Goal: Information Seeking & Learning: Learn about a topic

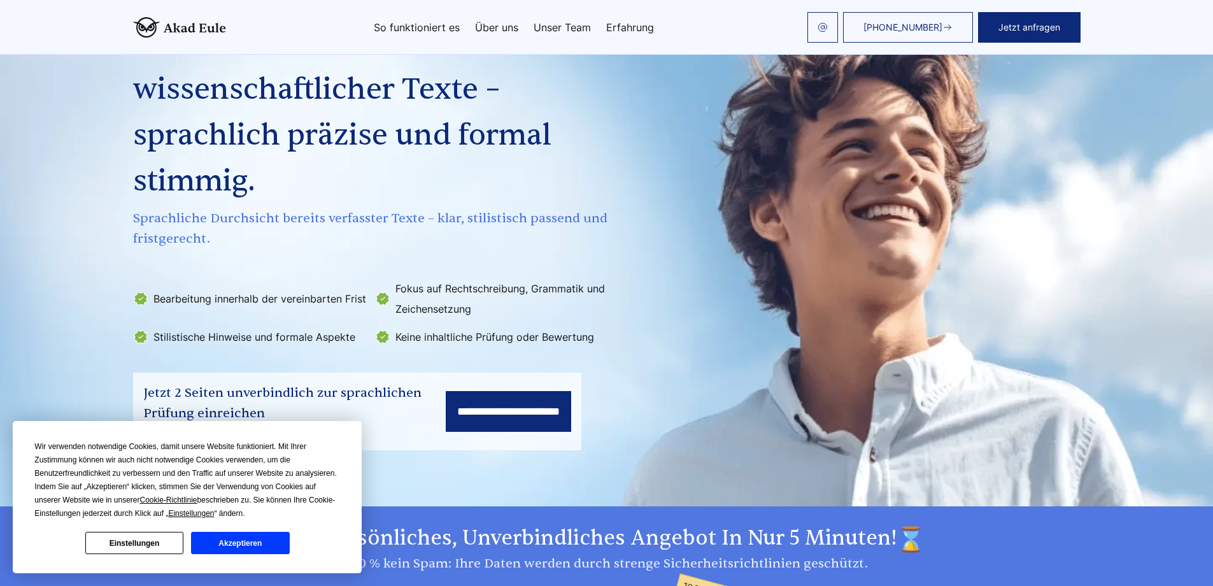
scroll to position [89, 0]
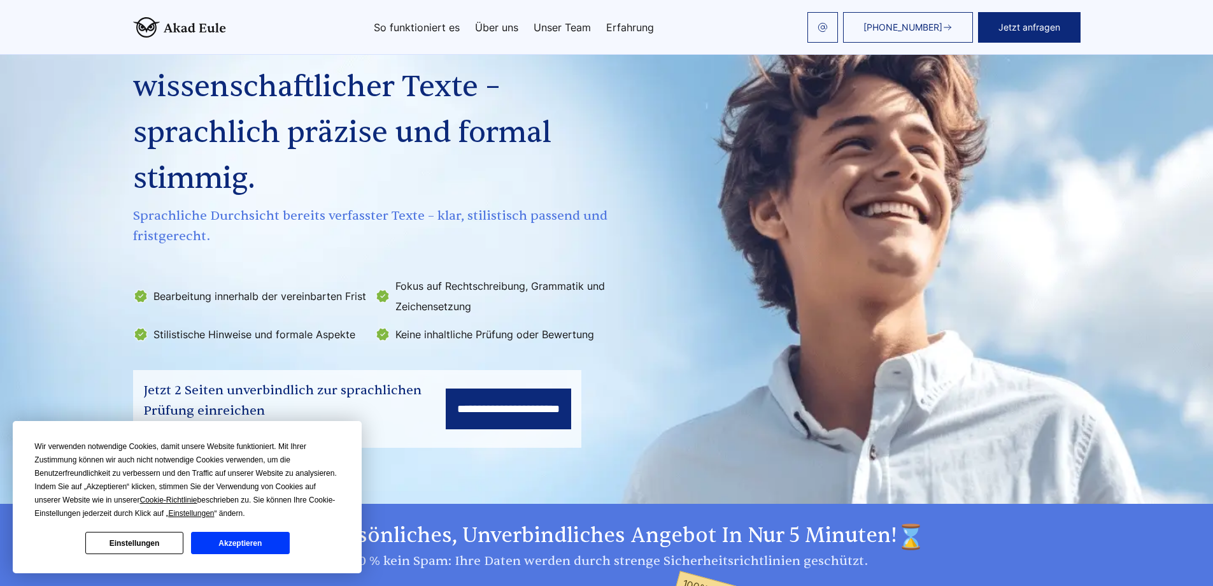
click at [508, 393] on input "**********" at bounding box center [508, 408] width 125 height 41
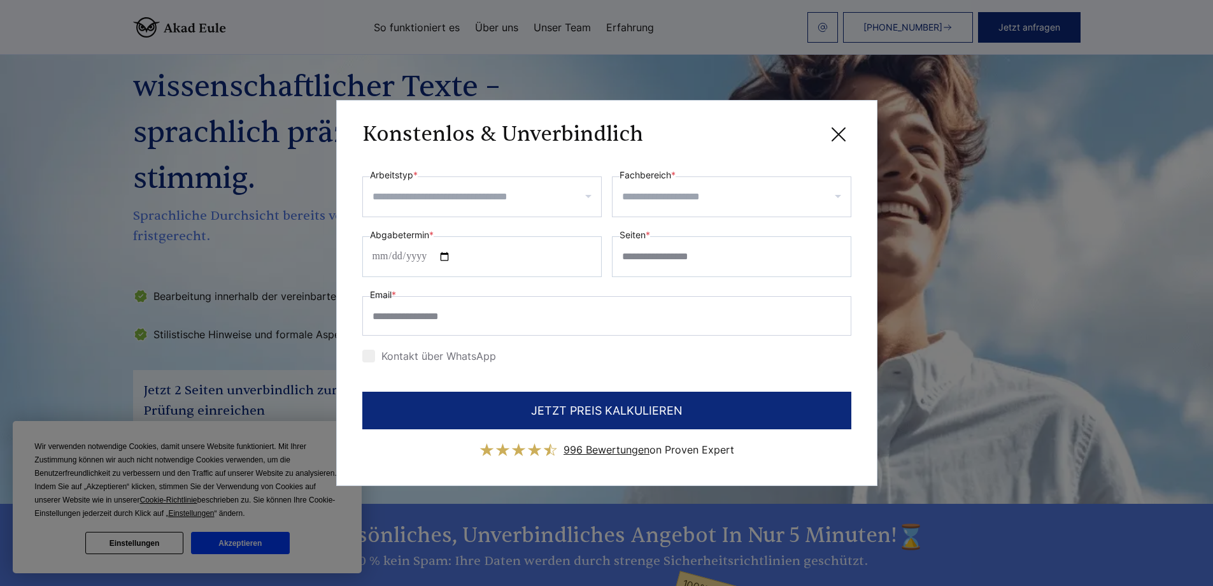
click at [539, 204] on input "Arbeitstyp *" at bounding box center [487, 197] width 229 height 20
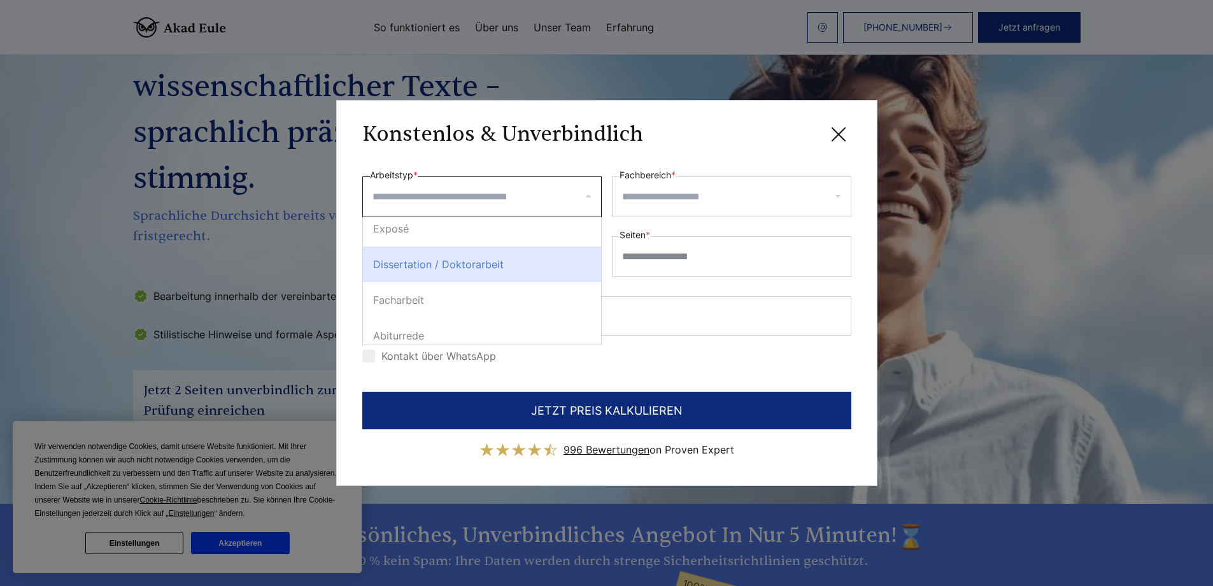
scroll to position [153, 0]
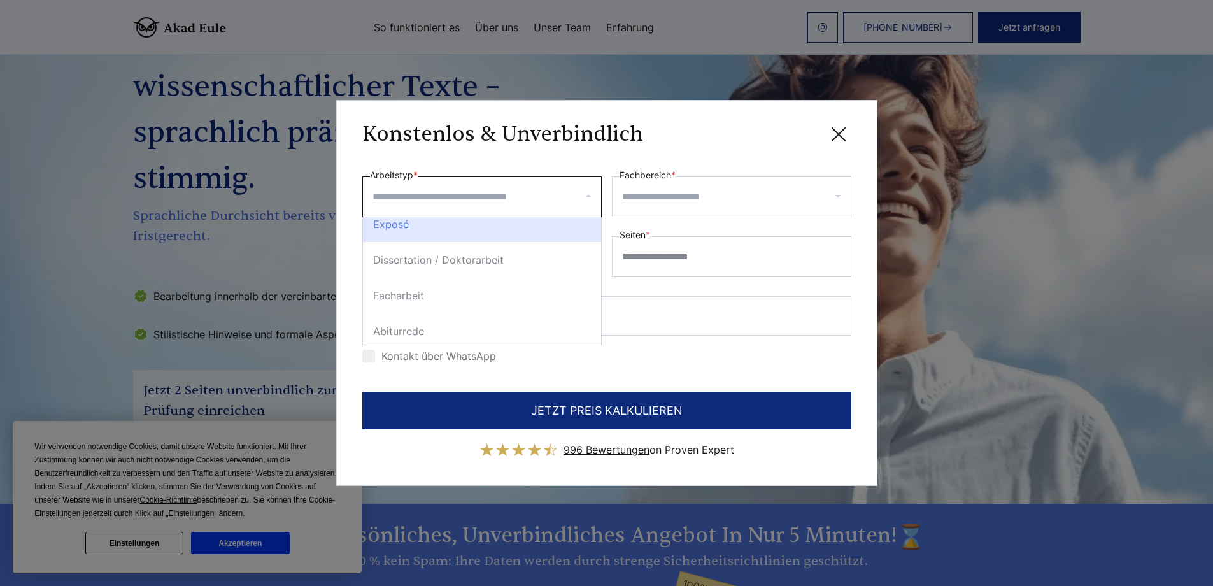
click at [510, 234] on div "Exposé" at bounding box center [482, 224] width 238 height 36
select select "***"
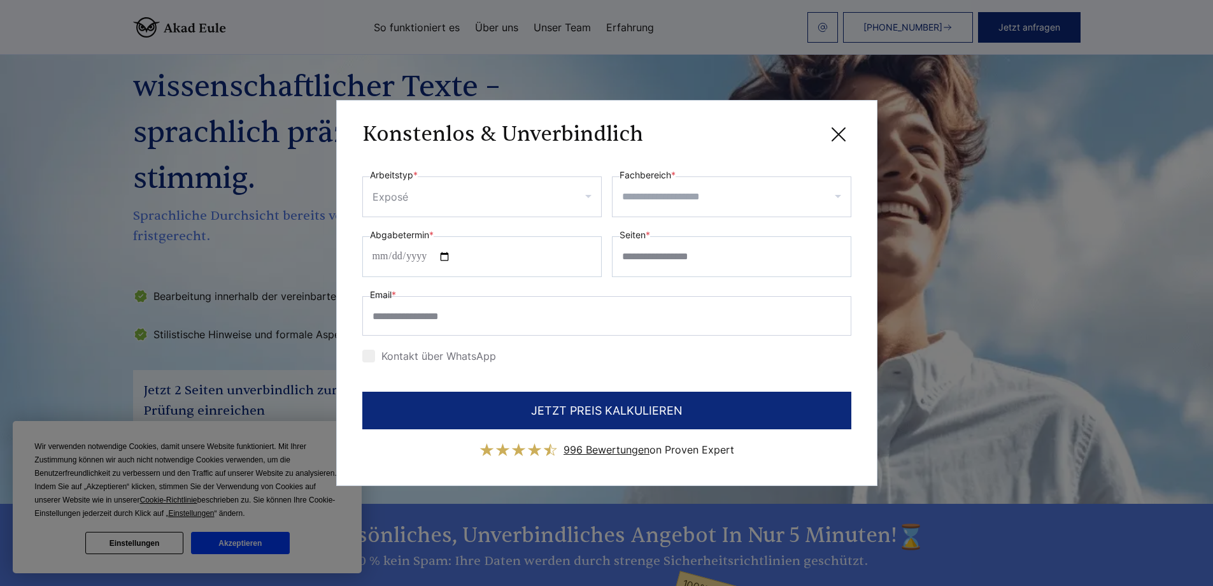
click at [723, 193] on input "Fachbereich *" at bounding box center [736, 197] width 229 height 20
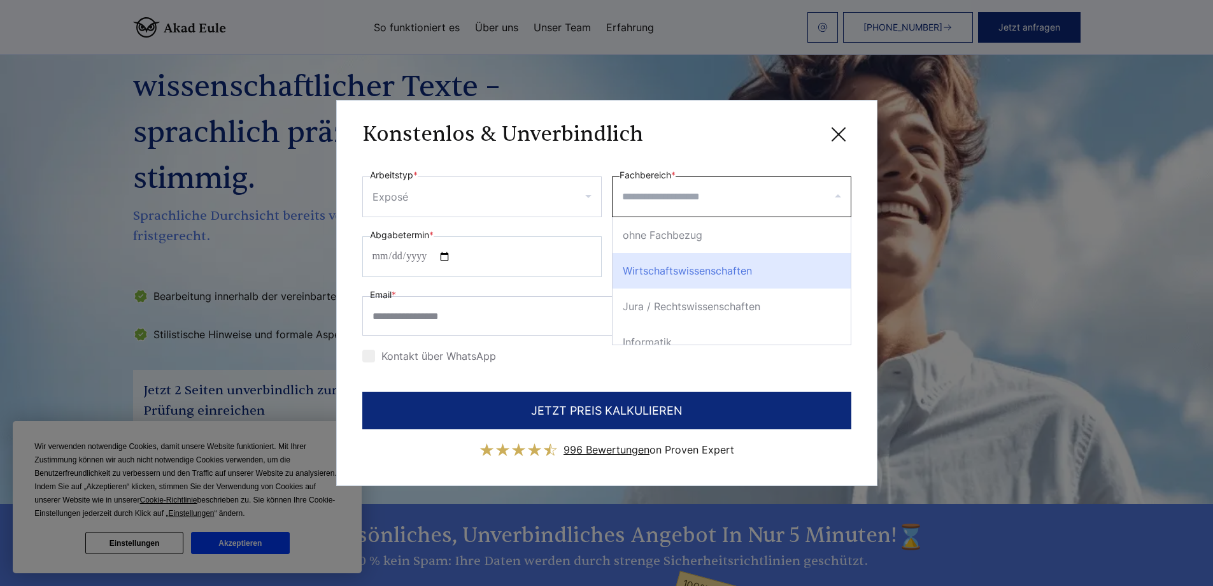
click at [744, 275] on div "Wirtschaftswissenschaften" at bounding box center [732, 271] width 238 height 36
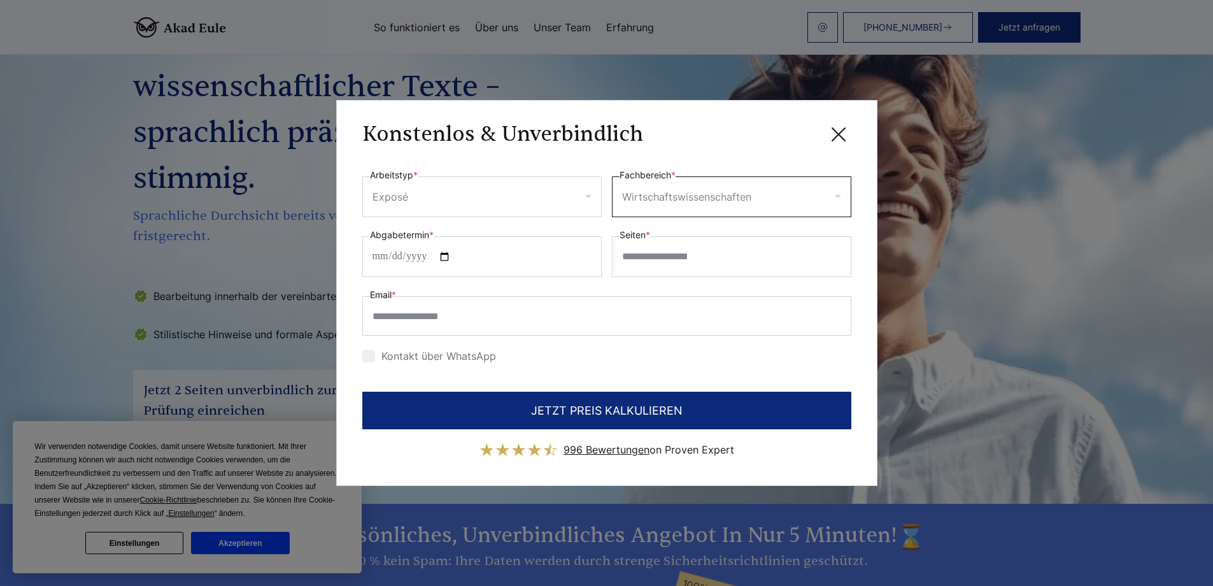
click at [803, 187] on input "Fachbereich *" at bounding box center [801, 197] width 94 height 20
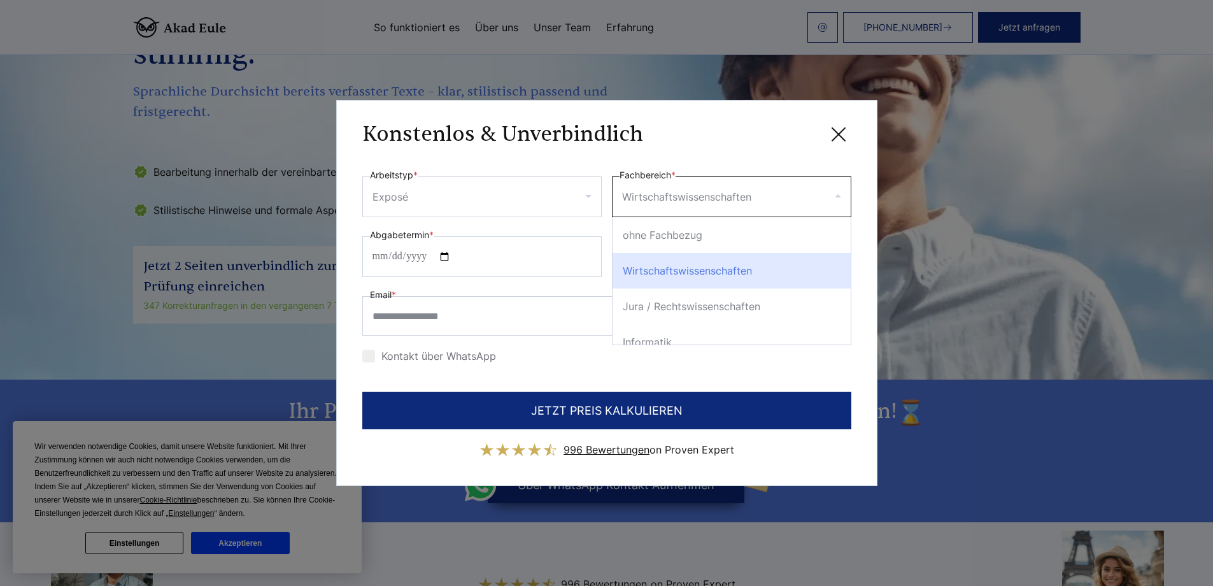
scroll to position [215, 0]
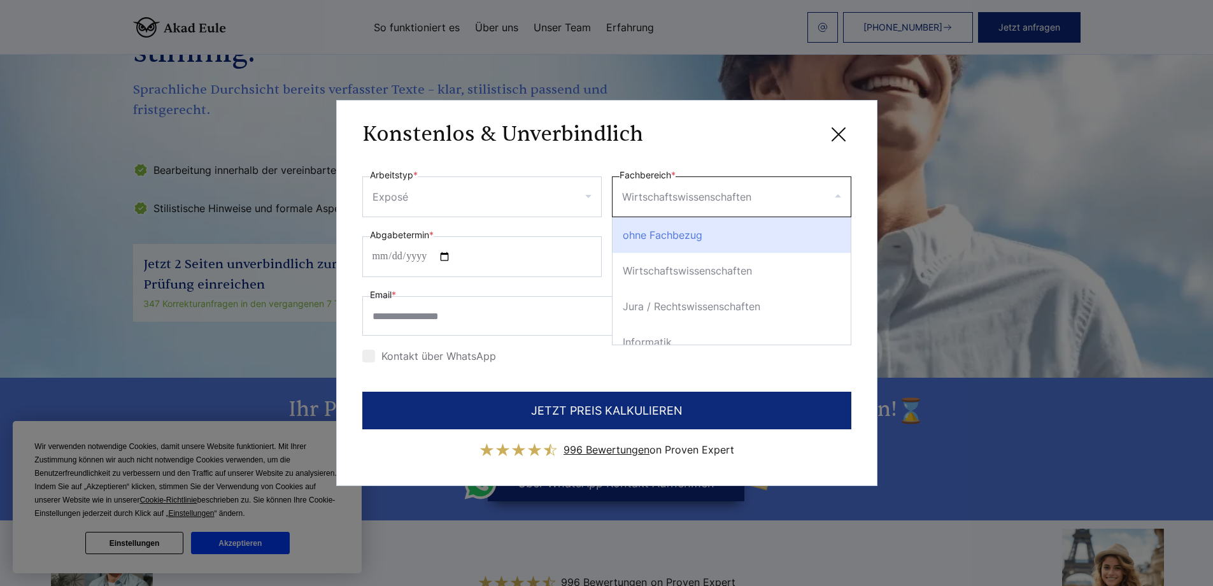
click at [746, 236] on div "ohne Fachbezug" at bounding box center [732, 235] width 238 height 36
select select "*"
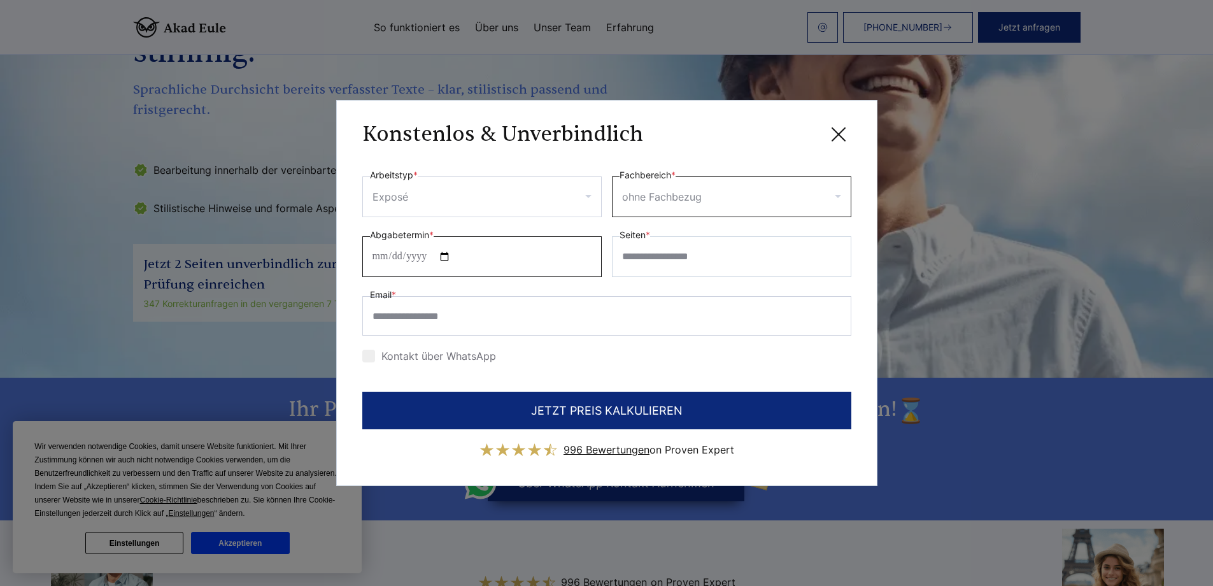
click at [592, 255] on input "Abgabetermin *" at bounding box center [481, 256] width 239 height 41
click at [683, 259] on input "Seiten *" at bounding box center [731, 256] width 239 height 41
click at [837, 139] on icon at bounding box center [838, 134] width 25 height 25
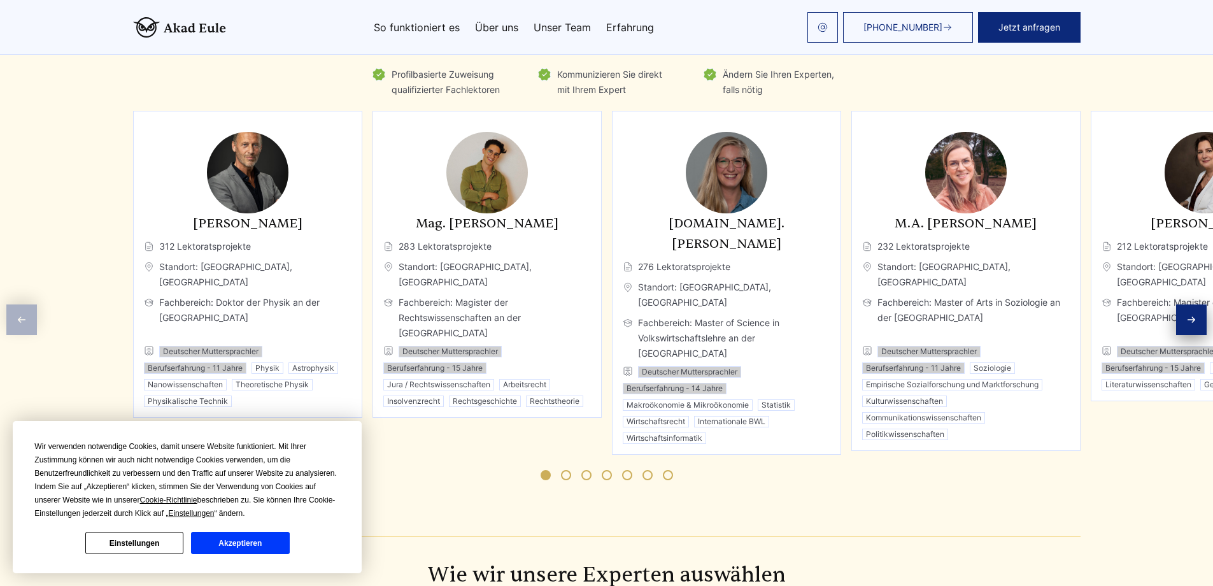
scroll to position [1971, 0]
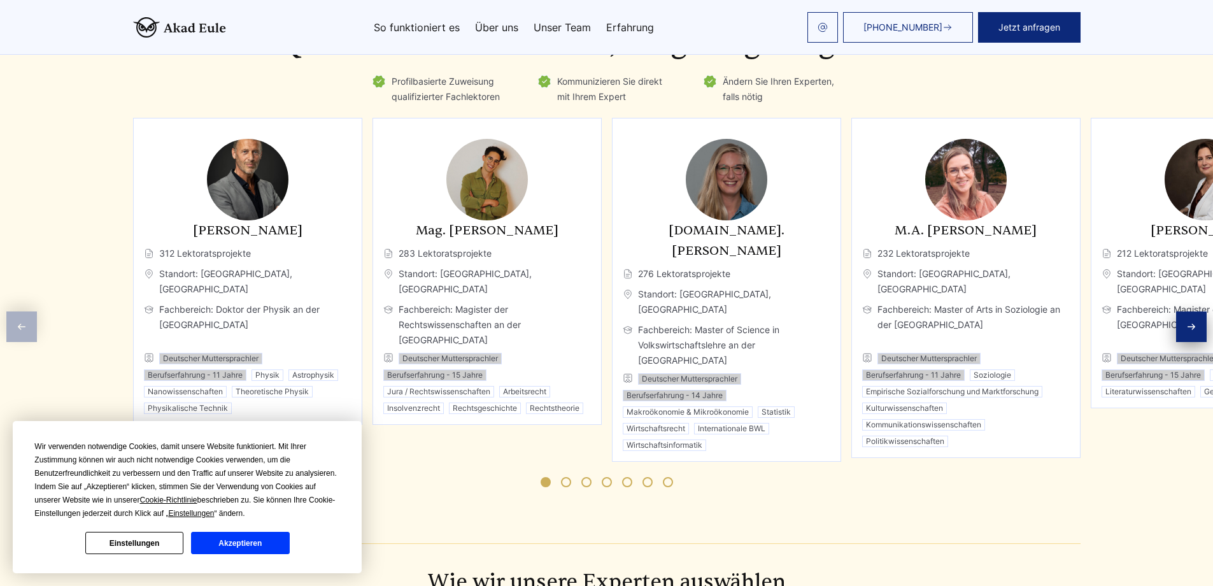
click at [1195, 311] on div "Next slide" at bounding box center [1191, 326] width 31 height 31
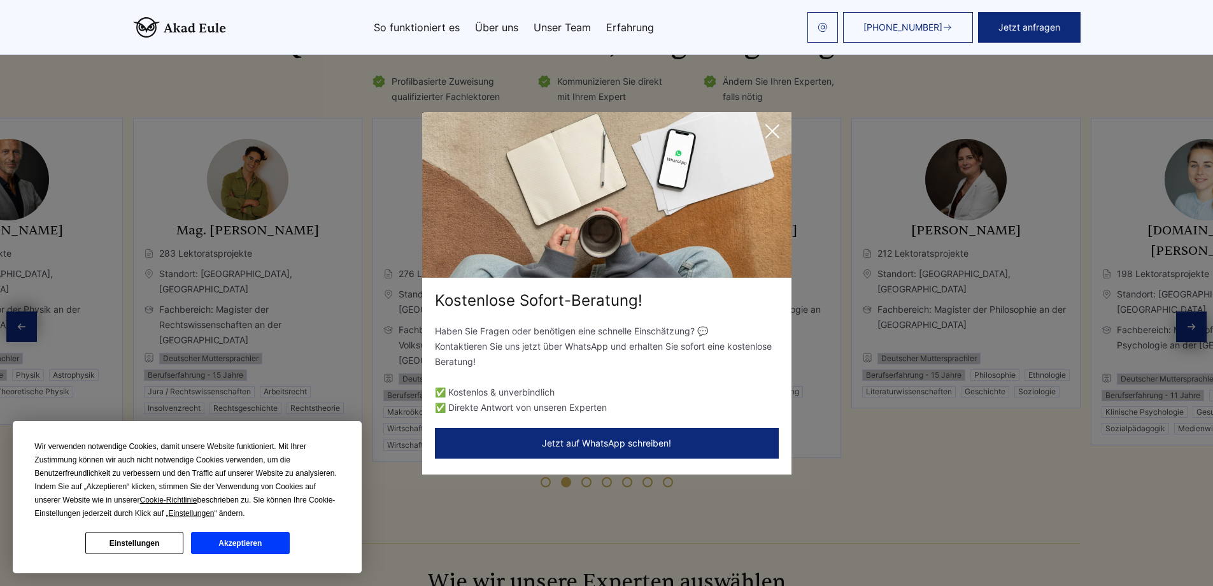
click at [1195, 306] on div "Kostenlose Sofort-Beratung! Haben Sie Fragen oder benötigen eine schnelle Einsc…" at bounding box center [606, 293] width 1213 height 586
click at [769, 132] on icon at bounding box center [772, 130] width 25 height 25
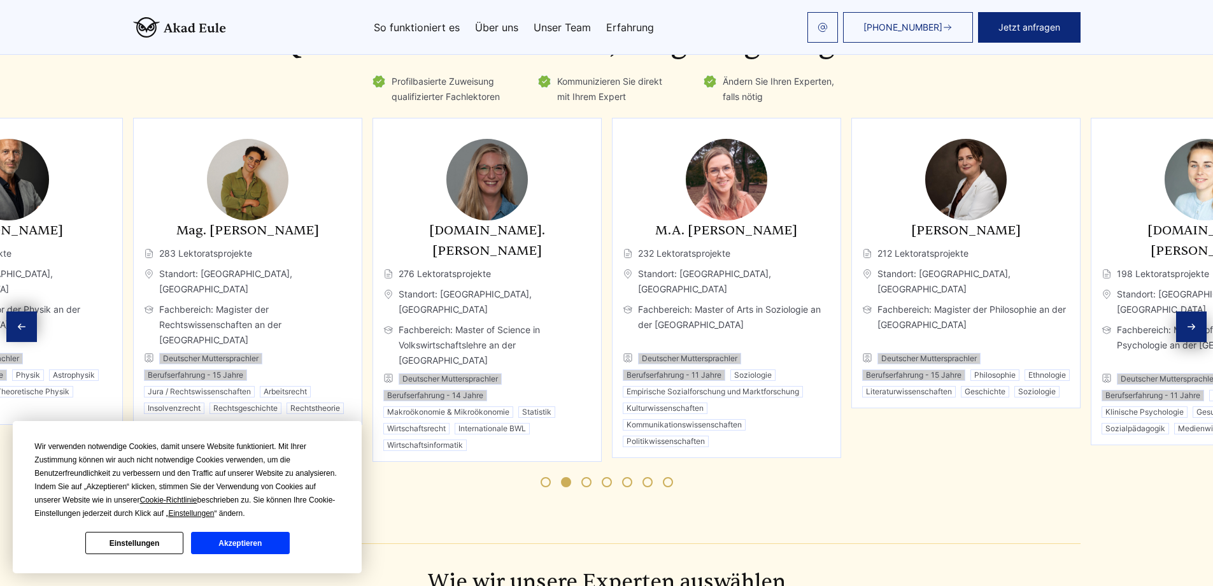
click at [1189, 322] on icon "Next slide" at bounding box center [1191, 327] width 10 height 10
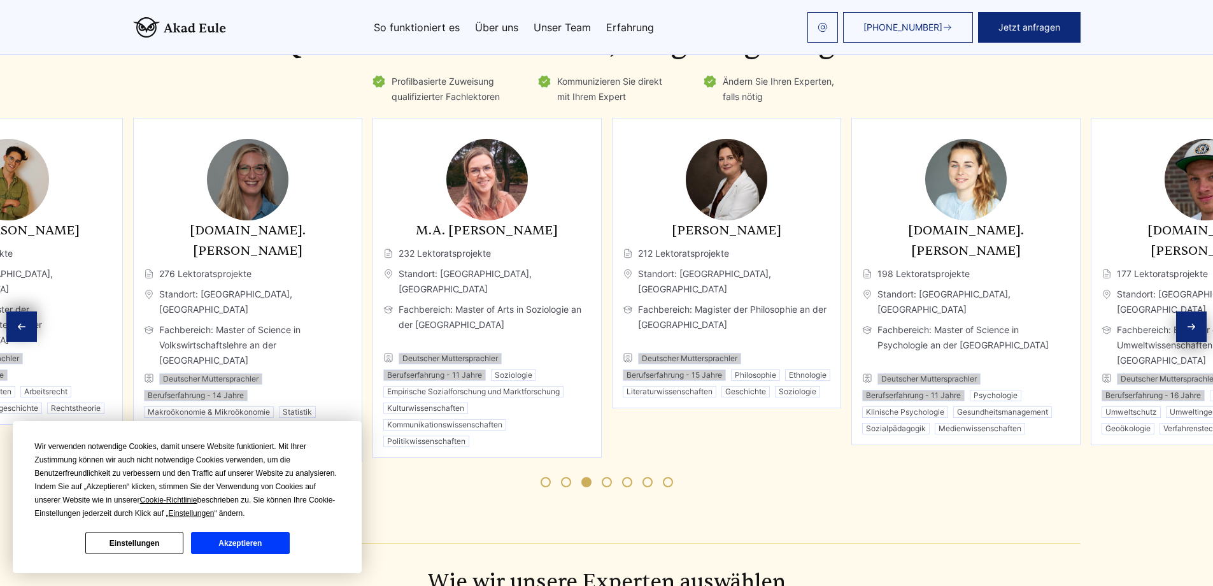
click at [1190, 322] on icon "Next slide" at bounding box center [1191, 327] width 10 height 10
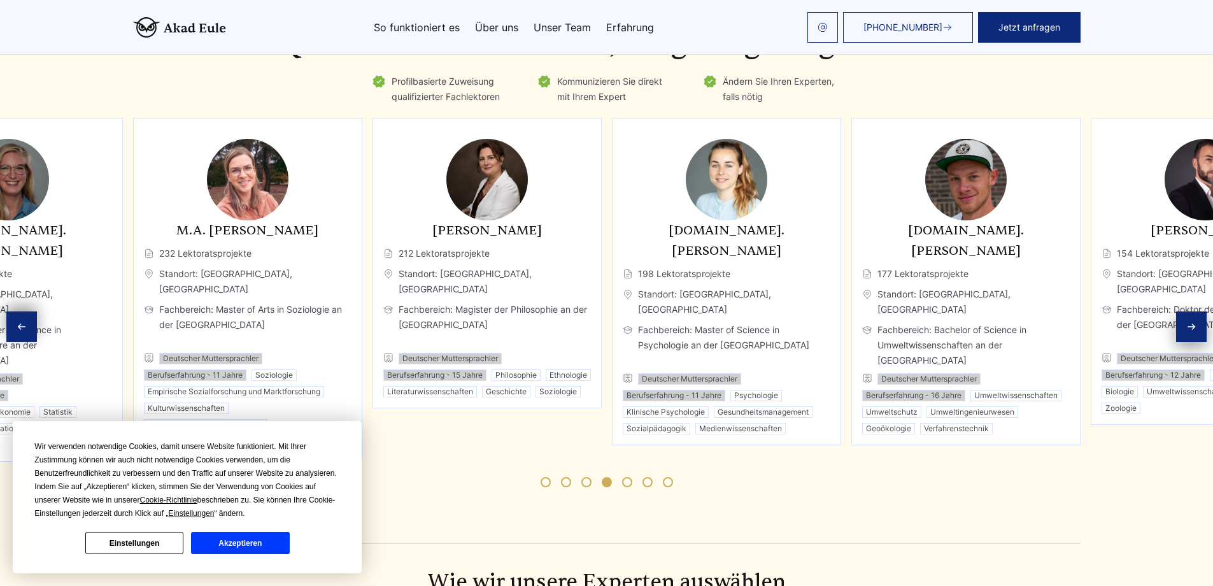
click at [1190, 322] on icon "Next slide" at bounding box center [1191, 327] width 10 height 10
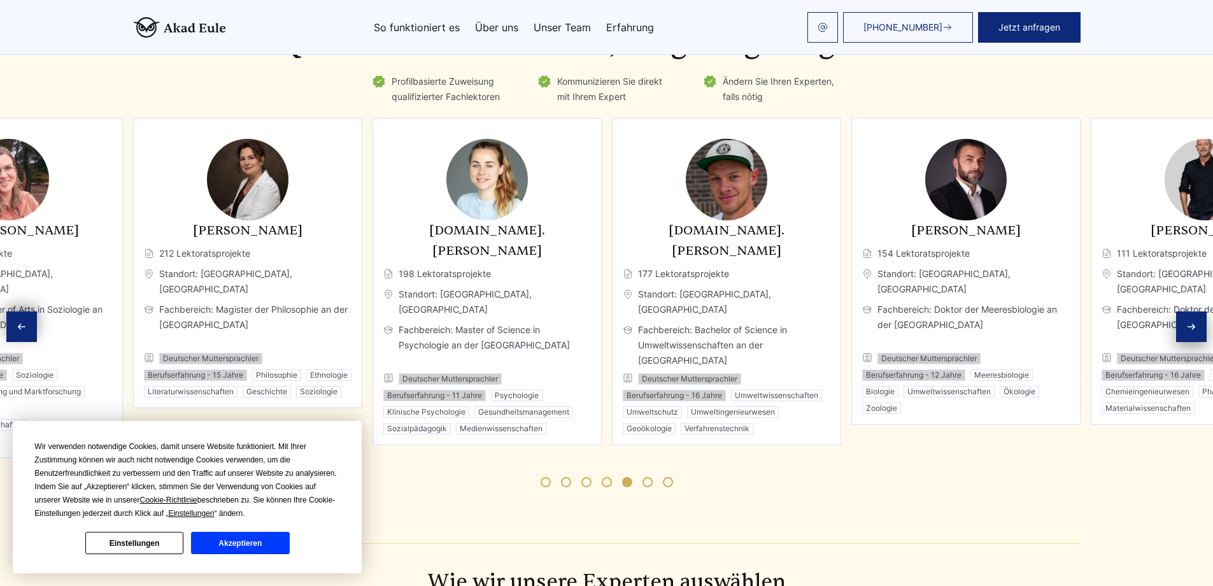
click at [1190, 322] on icon "Next slide" at bounding box center [1191, 327] width 10 height 10
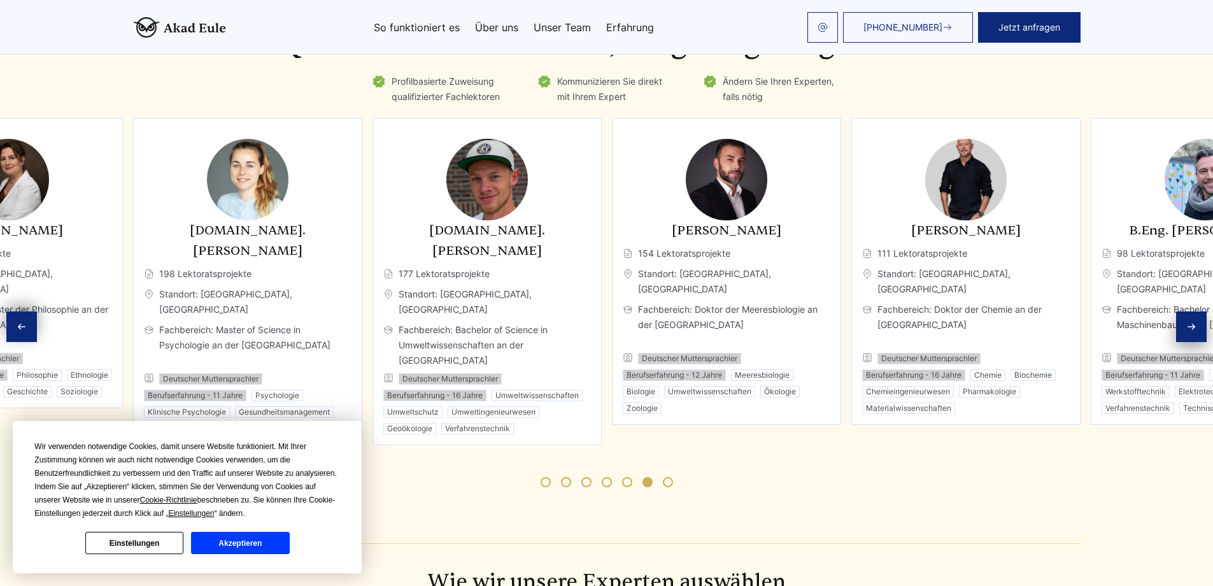
click at [1190, 322] on icon "Next slide" at bounding box center [1191, 327] width 10 height 10
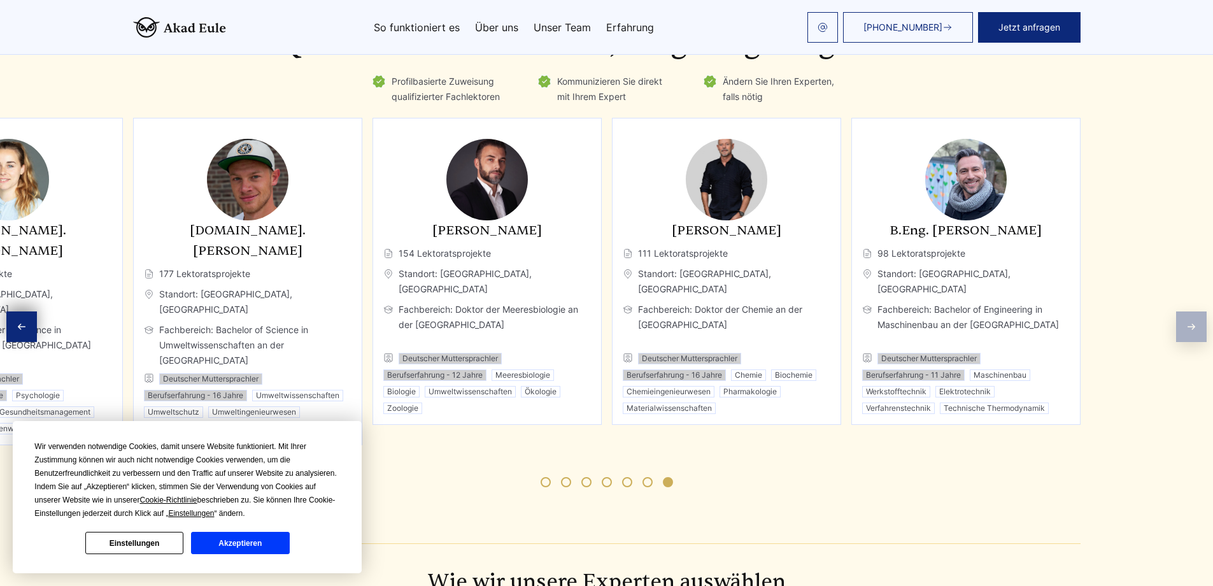
click at [1190, 318] on div "Experten Qualifizierte Fachleute, sorgfältig ausgewählt Profilbasierte Zuweisun…" at bounding box center [606, 254] width 1213 height 495
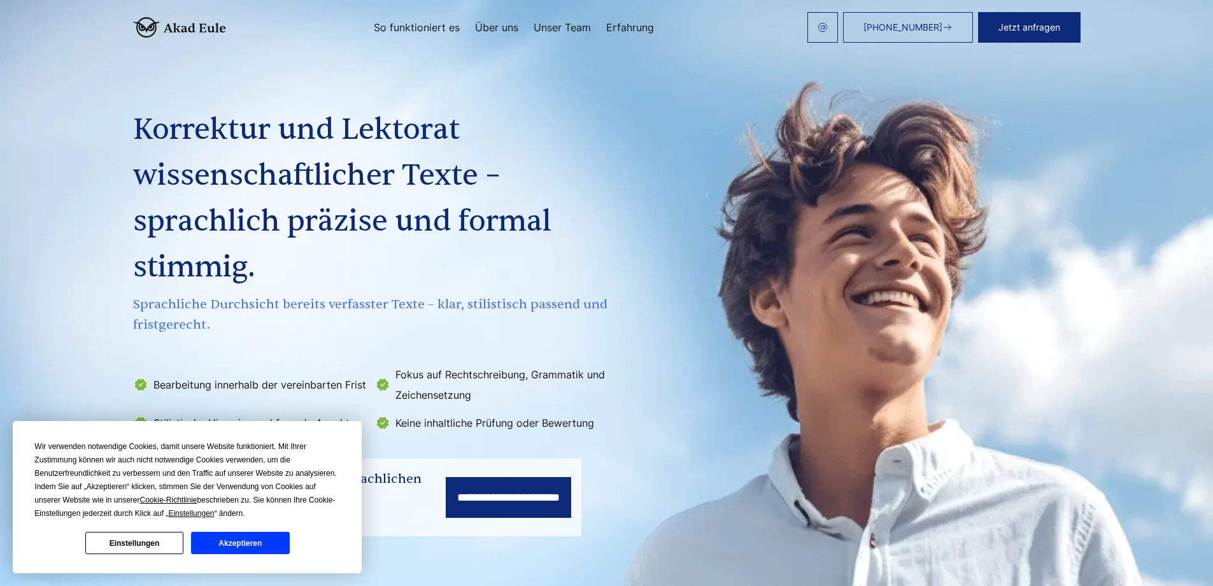
scroll to position [0, 0]
click at [555, 28] on link "Unser Team" at bounding box center [562, 27] width 57 height 10
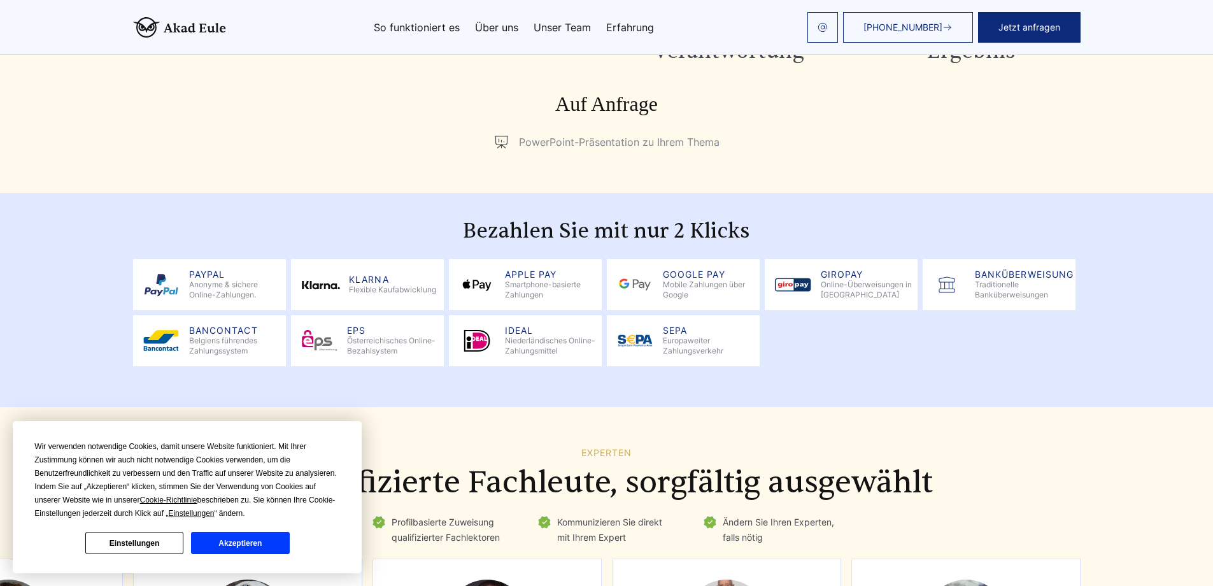
scroll to position [1398, 0]
